Goal: Transaction & Acquisition: Purchase product/service

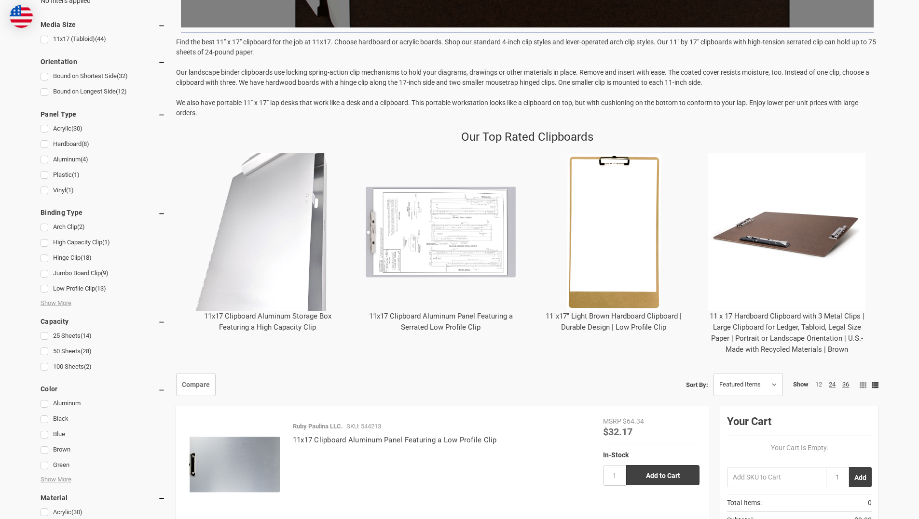
scroll to position [338, 0]
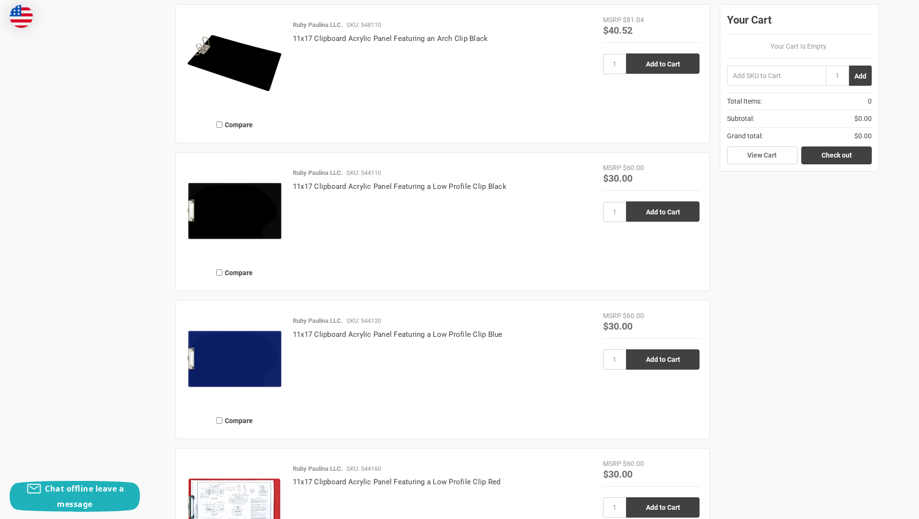
scroll to position [1274, 0]
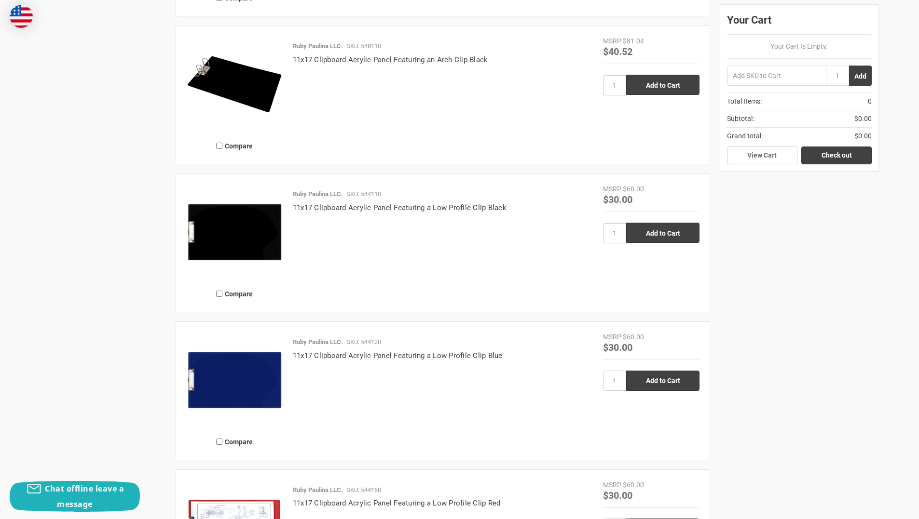
click at [864, 321] on div "Compare Ruby Paulina LLC. SKU: 544213 11x17 Clipboard Aluminum Panel Featuring …" at bounding box center [524, 332] width 707 height 1796
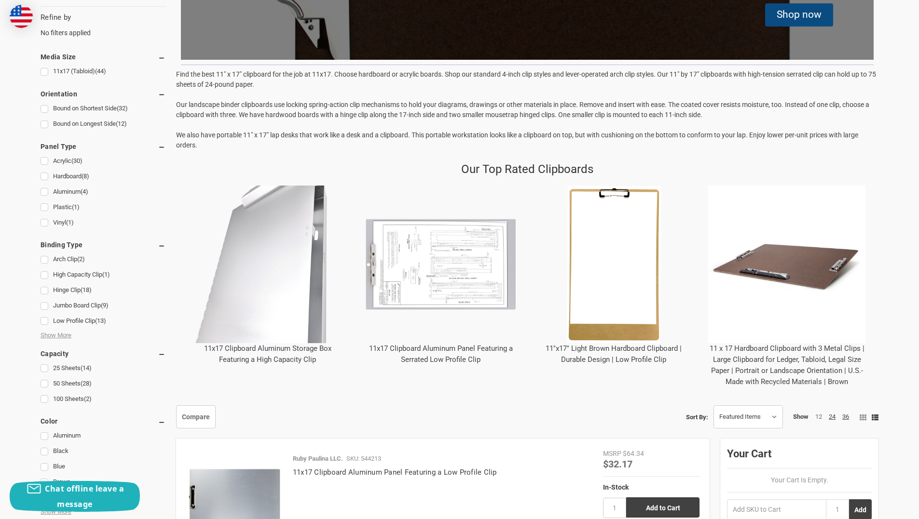
scroll to position [386, 0]
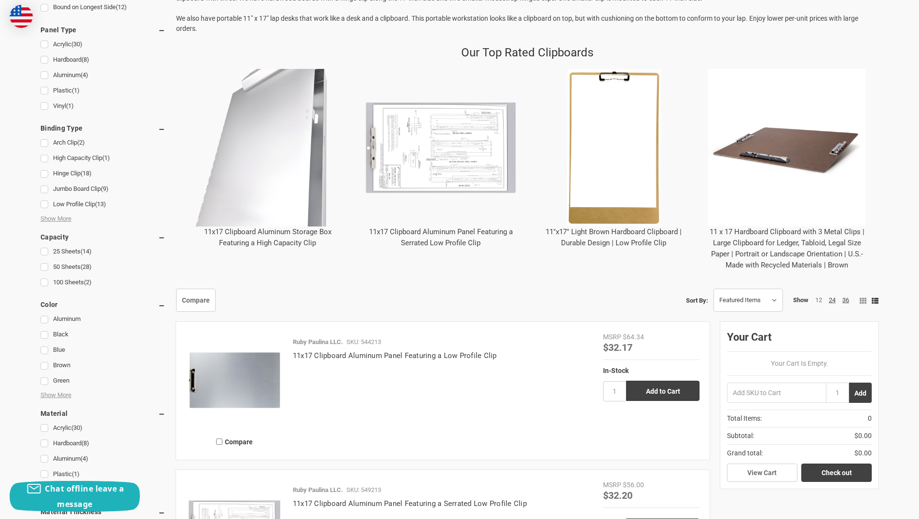
click at [295, 242] on link "11x17 Clipboard Aluminum Storage Box Featuring a High Capacity Clip" at bounding box center [267, 238] width 127 height 20
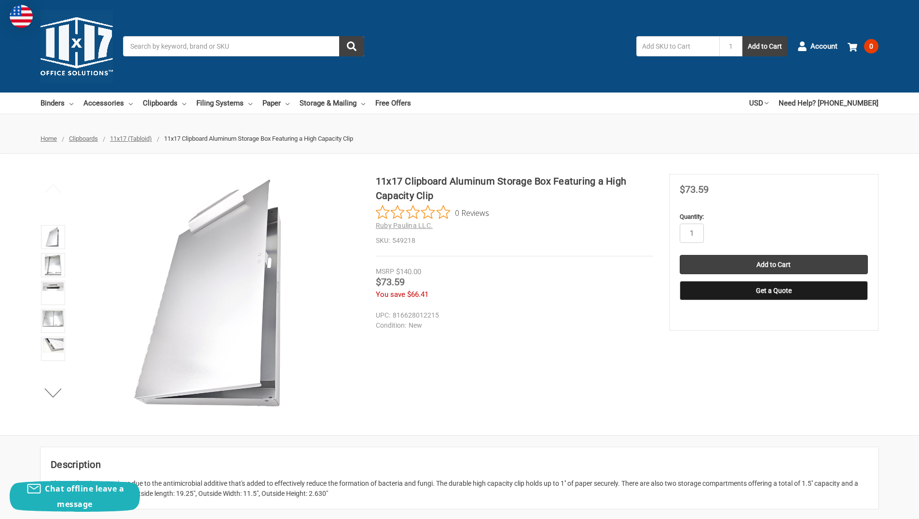
scroll to position [48, 0]
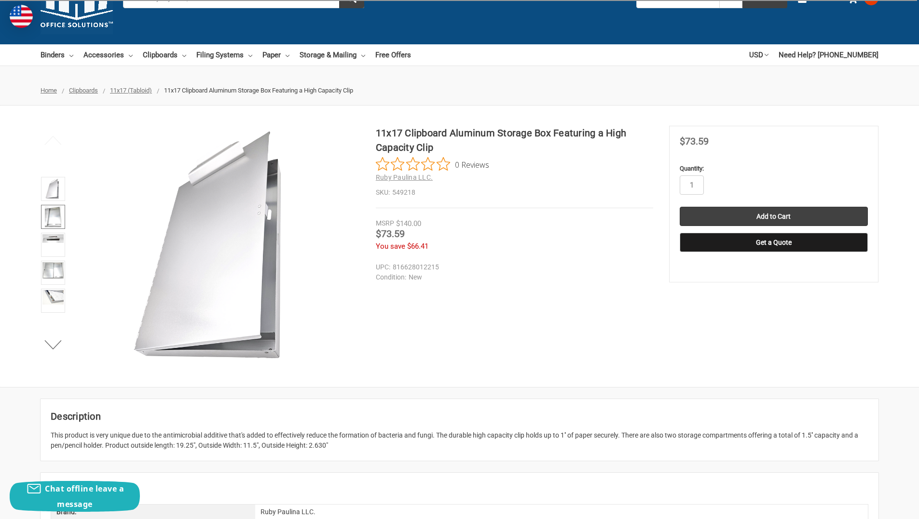
click at [46, 218] on img at bounding box center [53, 216] width 16 height 21
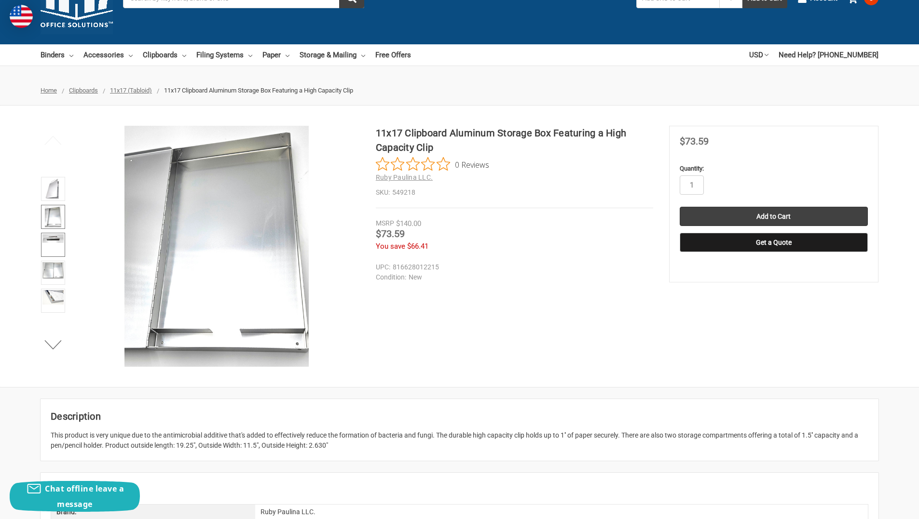
click at [53, 244] on link at bounding box center [53, 245] width 24 height 24
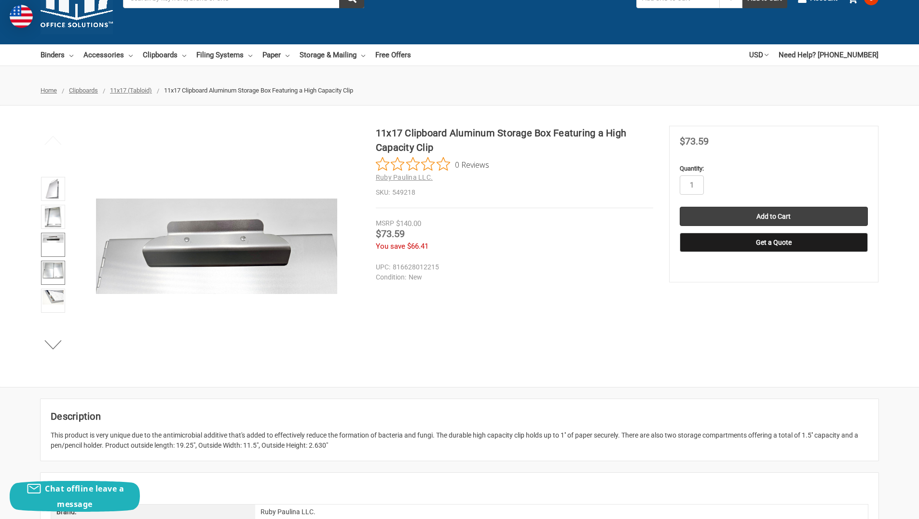
click at [53, 278] on img at bounding box center [52, 270] width 21 height 16
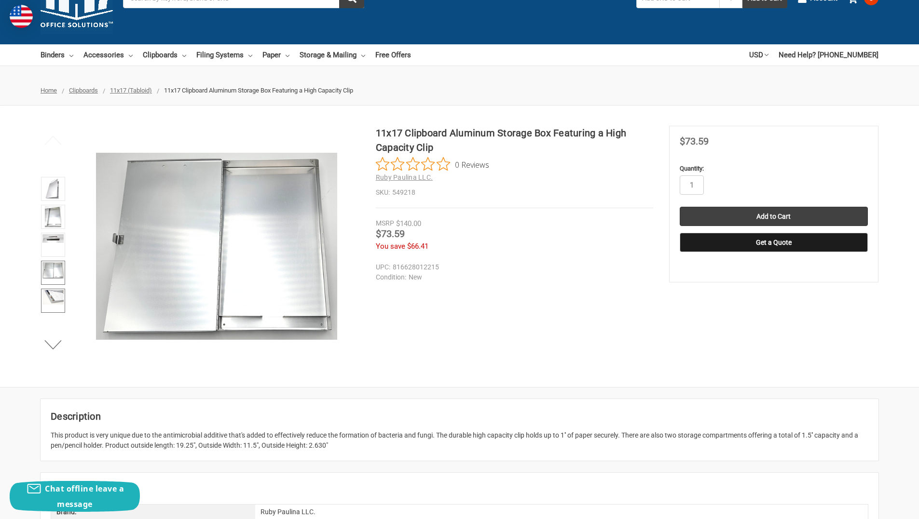
click at [52, 296] on img at bounding box center [52, 297] width 21 height 14
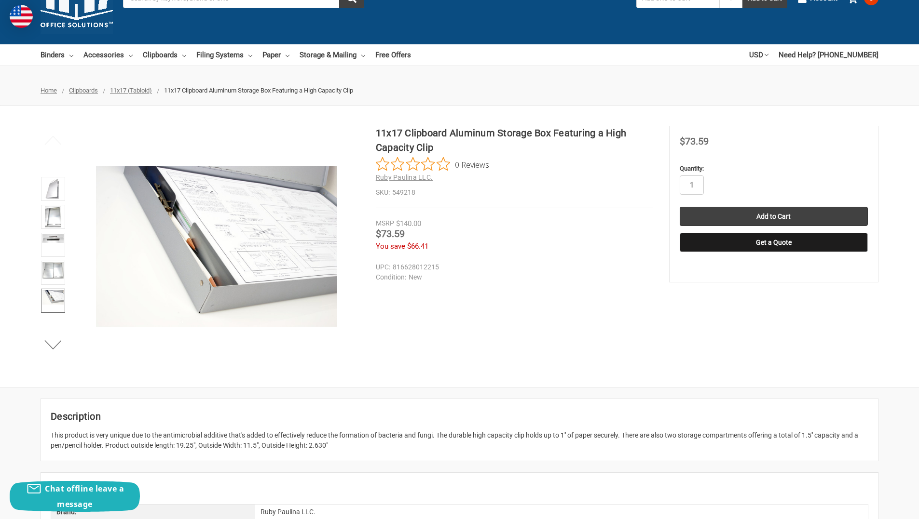
scroll to position [0, 0]
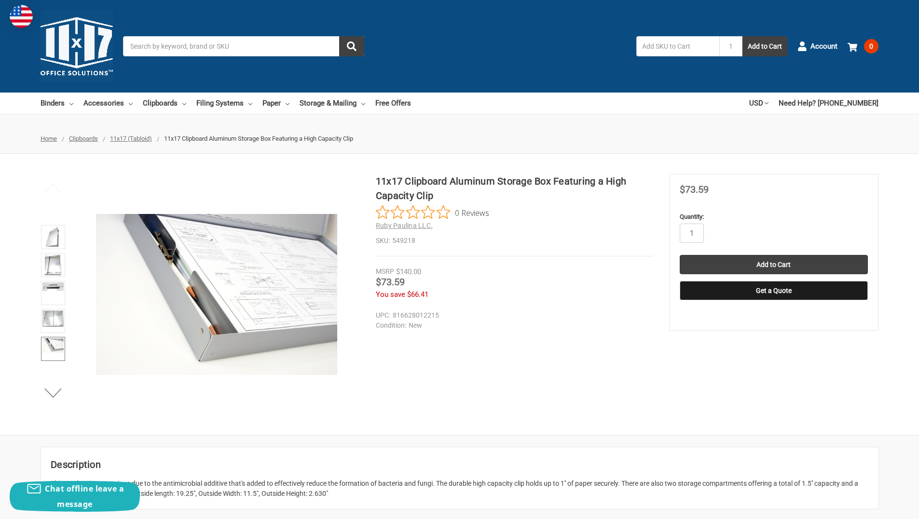
click at [524, 344] on div "11x17 Clipboard Aluminum Storage Box Featuring a High Capacity Clip 0 Reviews R…" at bounding box center [459, 294] width 919 height 241
click at [522, 353] on div "11x17 Clipboard Aluminum Storage Box Featuring a High Capacity Clip 0 Reviews R…" at bounding box center [459, 294] width 919 height 241
click at [572, 393] on div "11x17 Clipboard Aluminum Storage Box Featuring a High Capacity Clip 0 Reviews R…" at bounding box center [459, 294] width 919 height 241
click at [544, 379] on div "11x17 Clipboard Aluminum Storage Box Featuring a High Capacity Clip 0 Reviews R…" at bounding box center [459, 294] width 919 height 241
click at [140, 139] on span "11x17 (Tabloid)" at bounding box center [131, 138] width 42 height 7
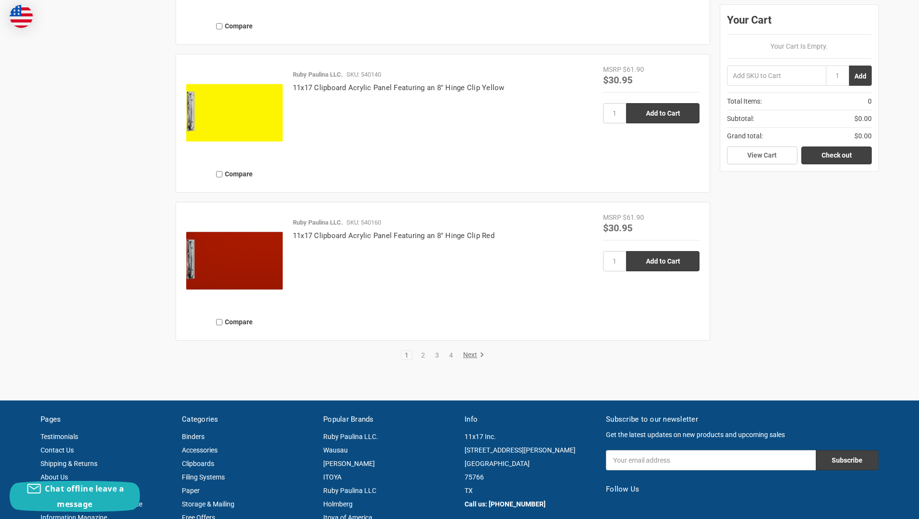
scroll to position [2170, 0]
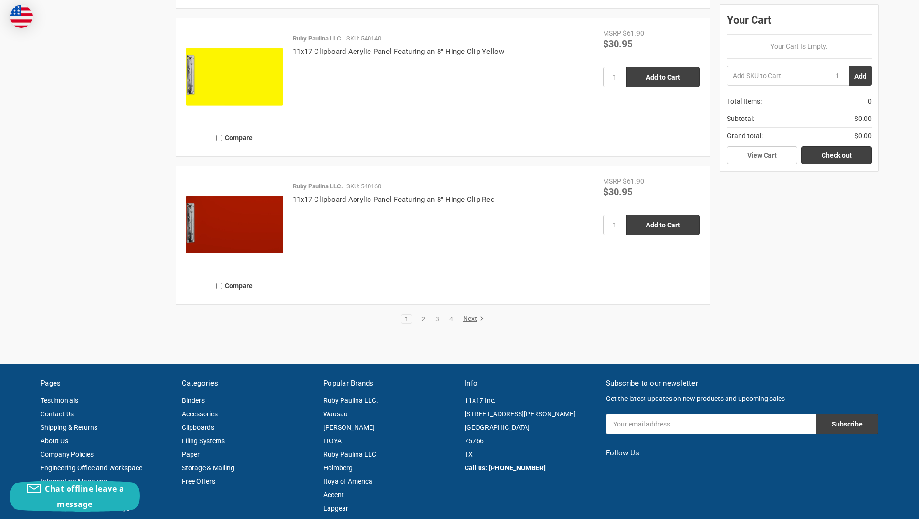
click at [419, 317] on link "2" at bounding box center [423, 319] width 11 height 7
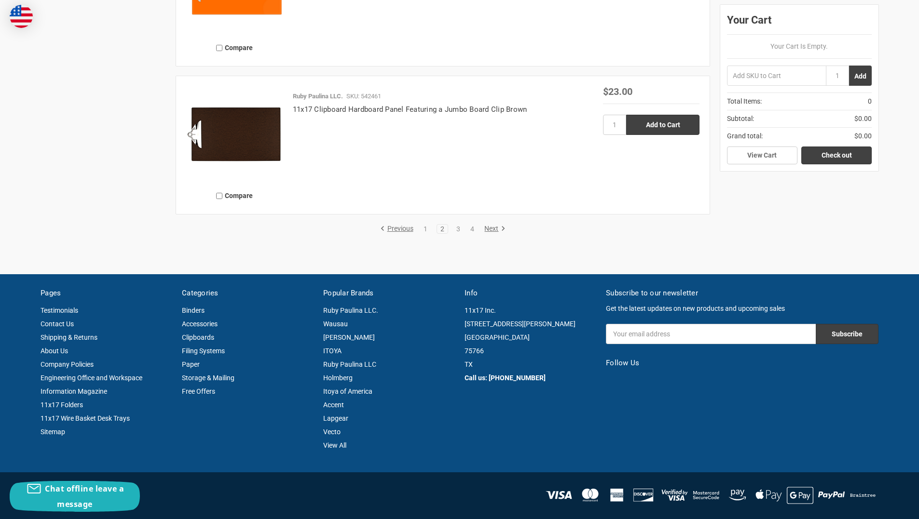
scroll to position [2266, 0]
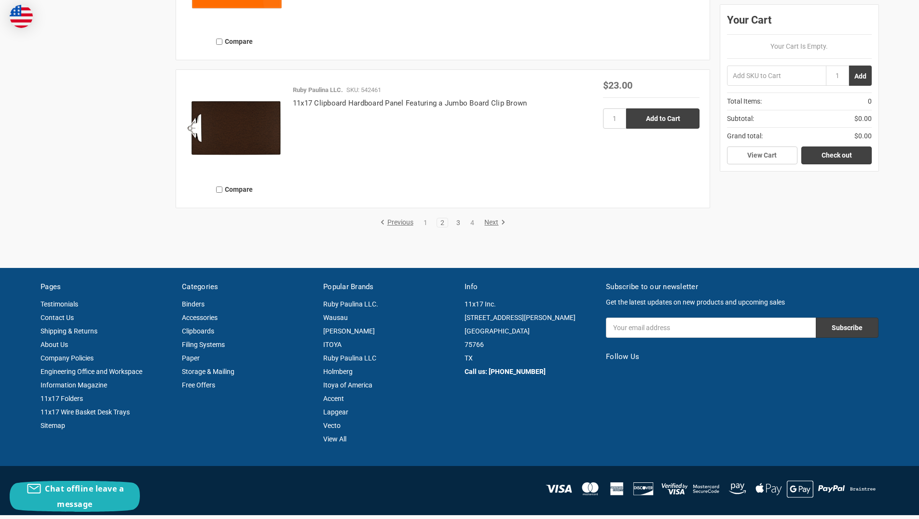
click at [462, 219] on link "3" at bounding box center [458, 222] width 11 height 7
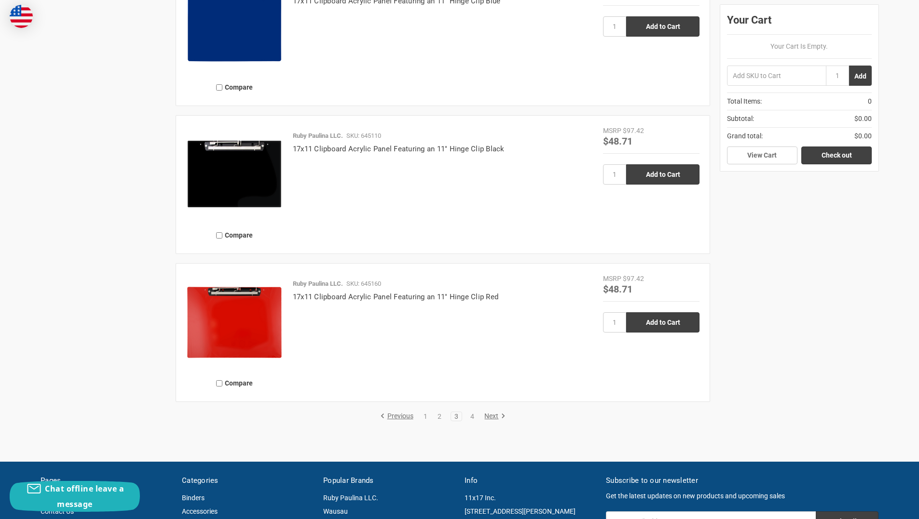
scroll to position [2073, 0]
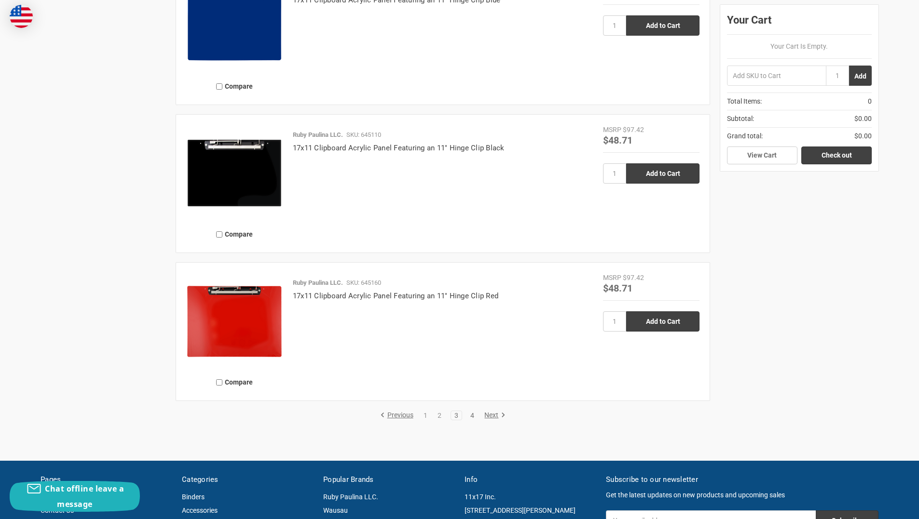
click at [474, 414] on link "4" at bounding box center [472, 415] width 11 height 7
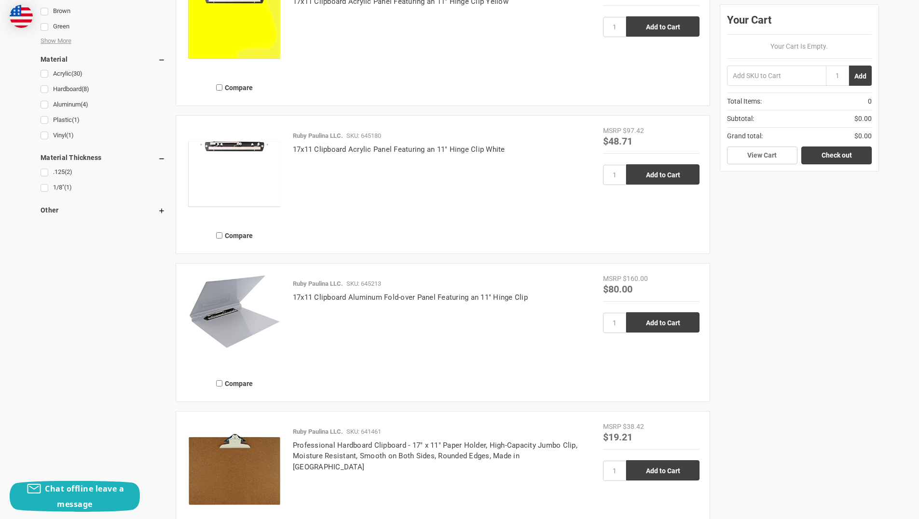
scroll to position [723, 0]
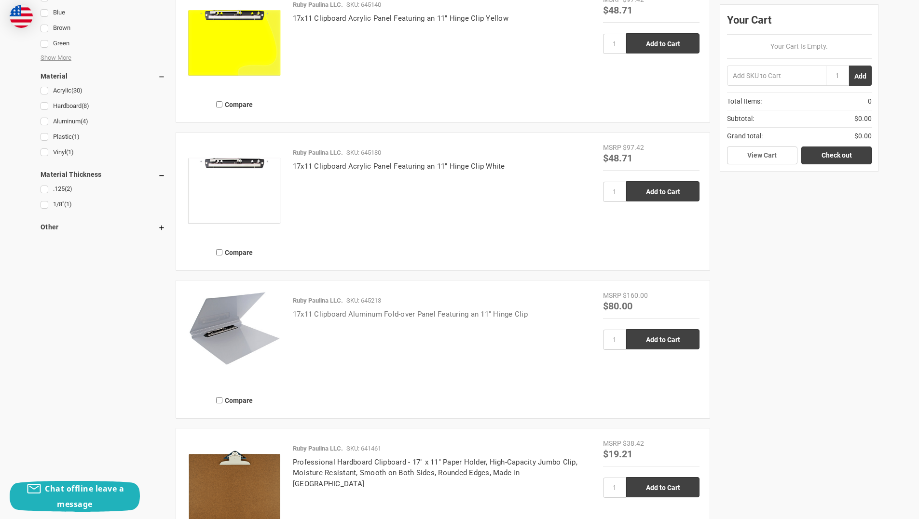
click at [454, 316] on link "17x11 Clipboard Aluminum Fold-over Panel Featuring an 11" Hinge Clip" at bounding box center [410, 314] width 235 height 9
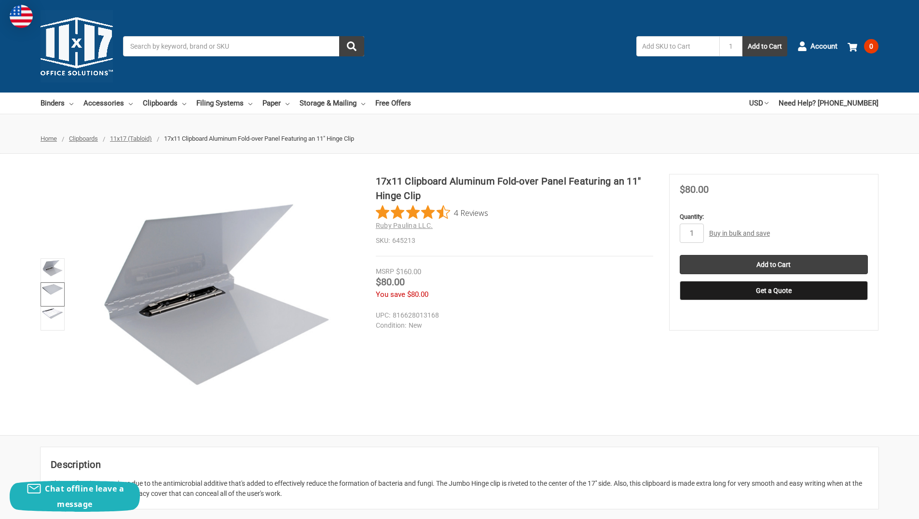
click at [54, 291] on img at bounding box center [52, 289] width 21 height 11
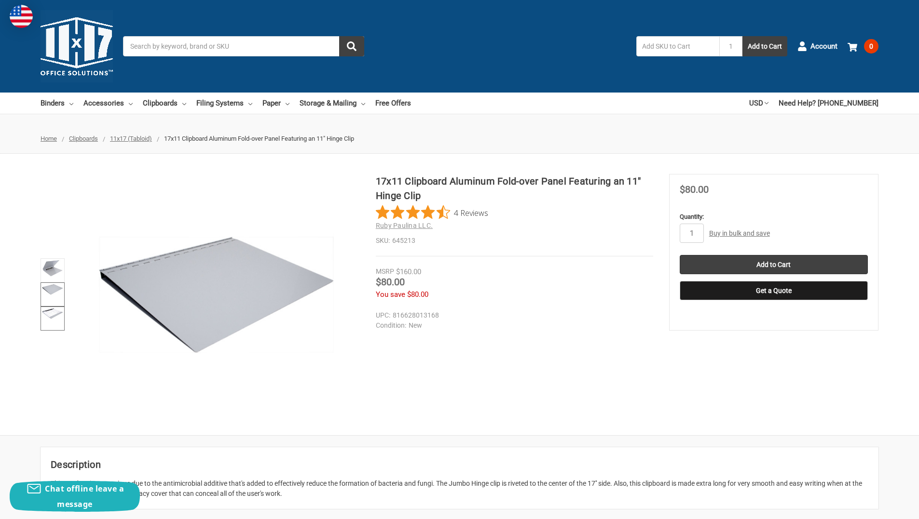
click at [54, 319] on img at bounding box center [52, 313] width 21 height 11
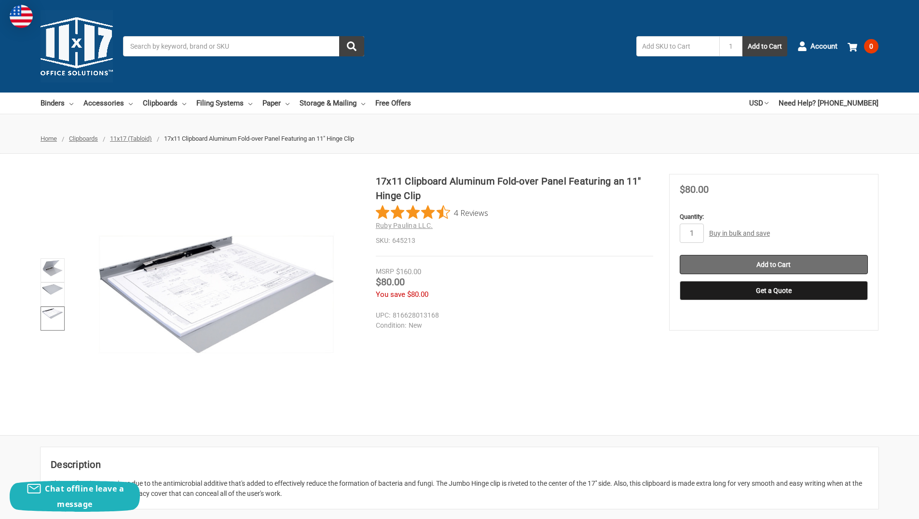
click at [736, 264] on input "Add to Cart" at bounding box center [773, 264] width 188 height 19
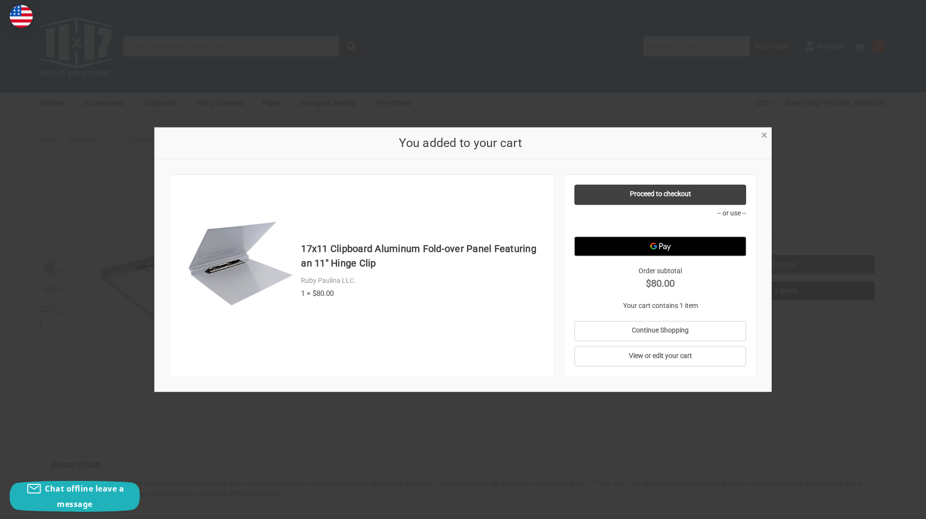
click at [766, 139] on span "×" at bounding box center [764, 136] width 6 height 14
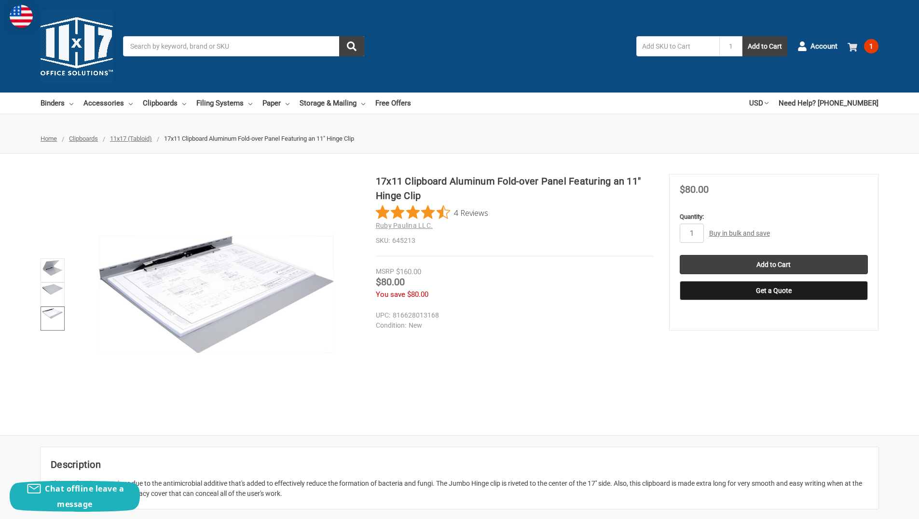
click at [870, 50] on span "1" at bounding box center [871, 46] width 14 height 14
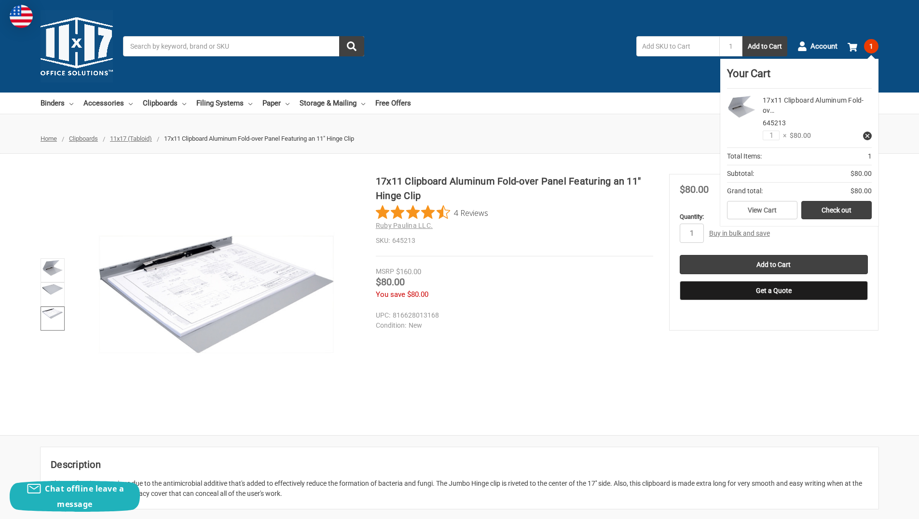
click at [868, 139] on icon at bounding box center [867, 136] width 7 height 7
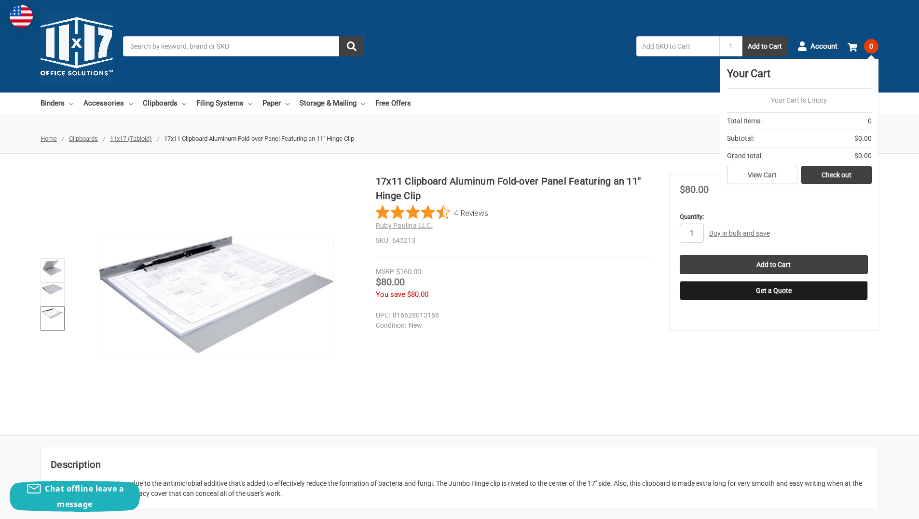
click at [670, 135] on ul "Home Clipboards 11x17 (Tabloid) 17x11 Clipboard Aluminum Fold-over Panel Featur…" at bounding box center [459, 139] width 919 height 30
